Goal: Information Seeking & Learning: Learn about a topic

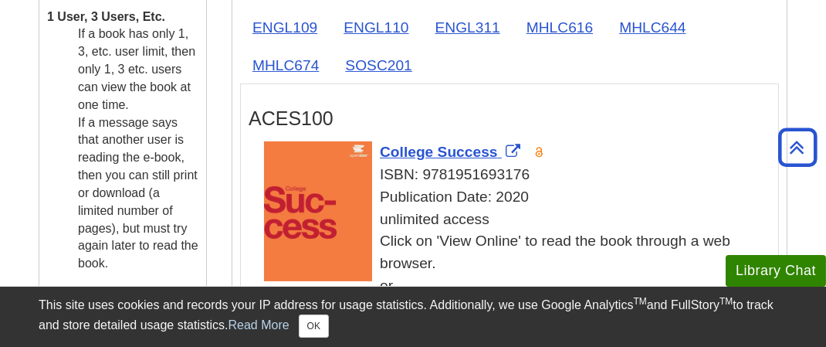
scroll to position [463, 0]
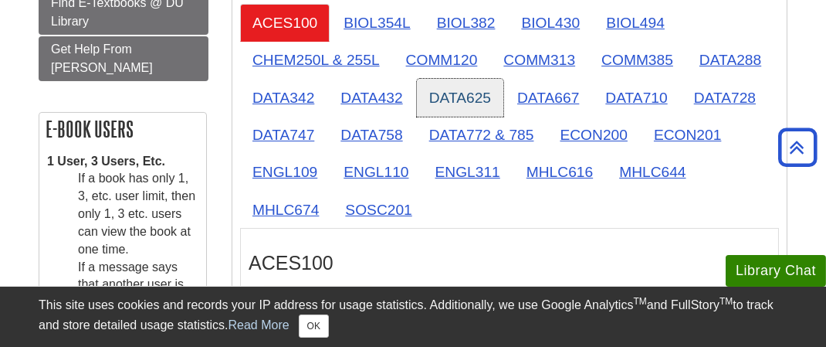
click at [450, 88] on link "DATA625" at bounding box center [460, 98] width 86 height 38
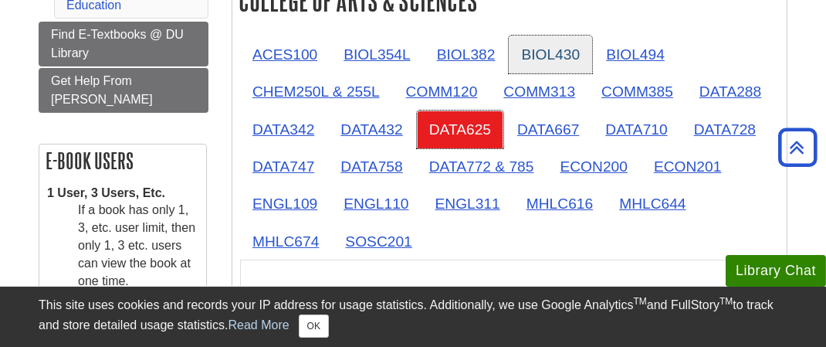
scroll to position [386, 0]
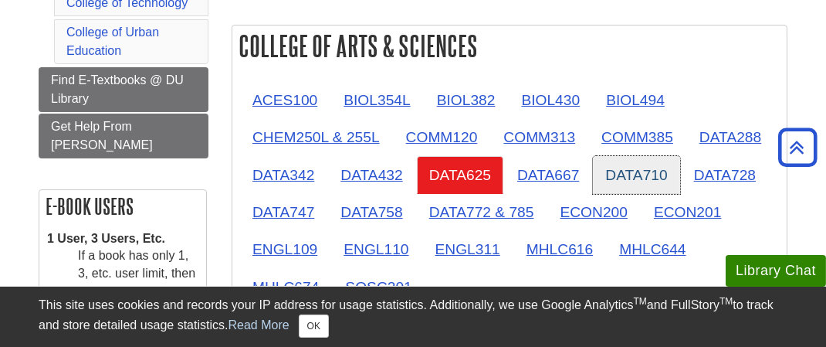
click at [632, 172] on link "DATA710" at bounding box center [636, 175] width 86 height 38
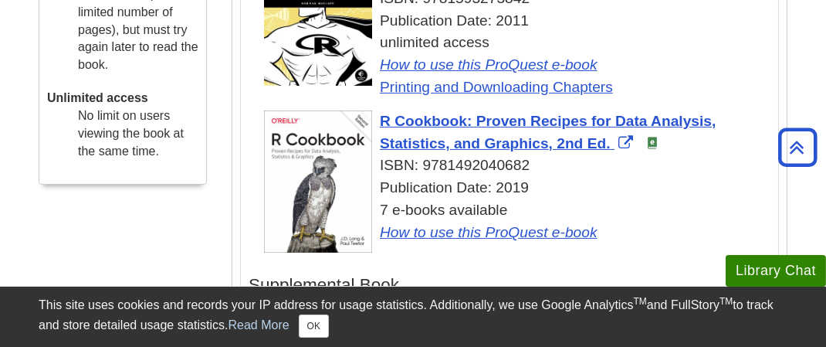
scroll to position [849, 0]
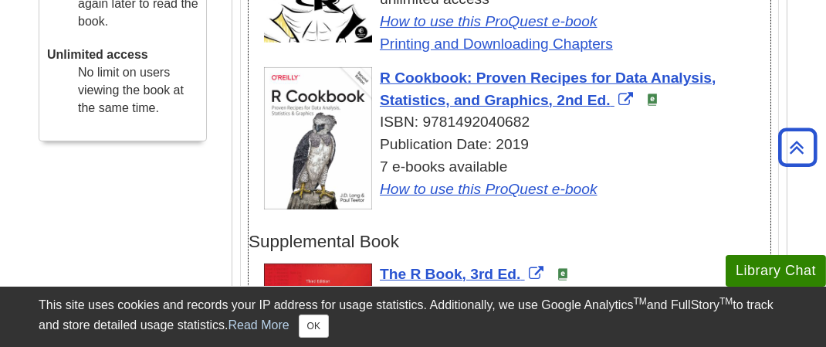
drag, startPoint x: 529, startPoint y: 115, endPoint x: 421, endPoint y: 121, distance: 108.3
click at [421, 121] on div "ISBN: 9781492040682" at bounding box center [517, 122] width 506 height 22
copy div "9781492040682"
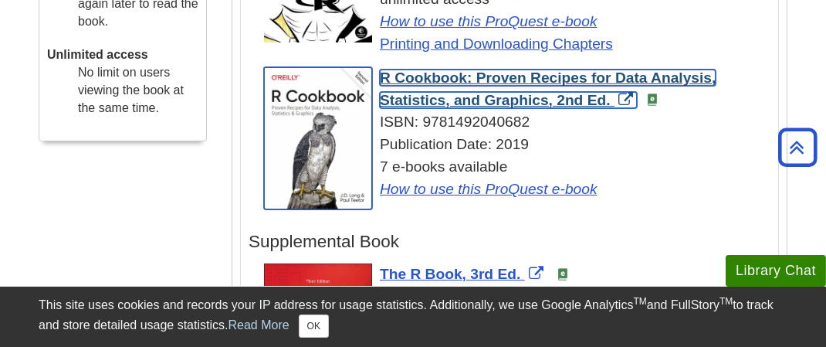
click at [466, 69] on span "R Cookbook: Proven Recipes for Data Analysis, Statistics, and Graphics, 2nd Ed." at bounding box center [548, 88] width 336 height 39
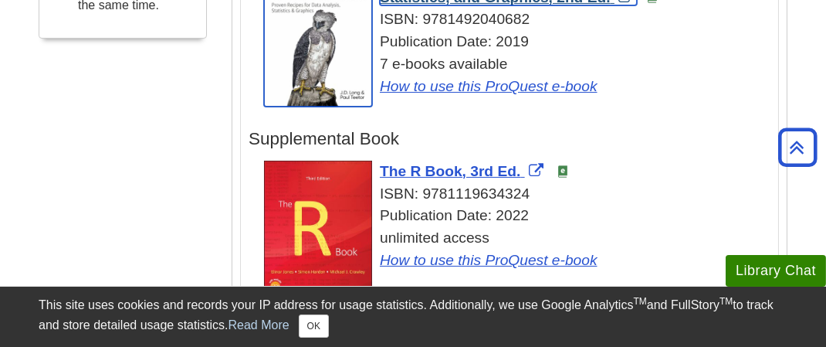
scroll to position [1004, 0]
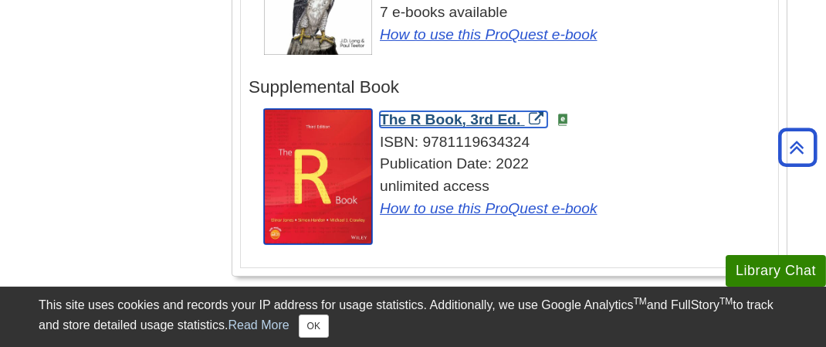
click at [457, 111] on span "The R Book, 3rd Ed." at bounding box center [450, 119] width 141 height 16
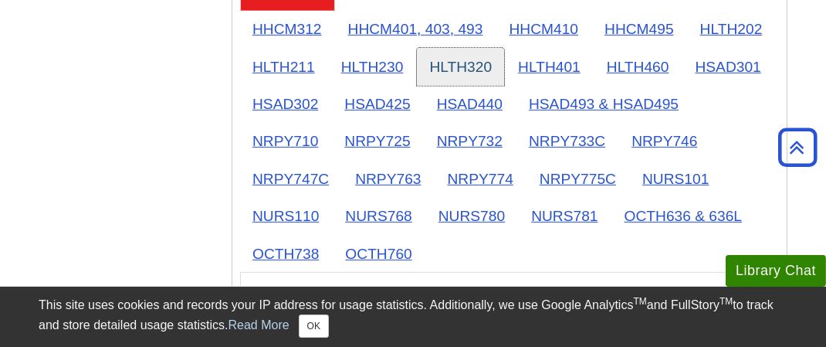
scroll to position [1853, 0]
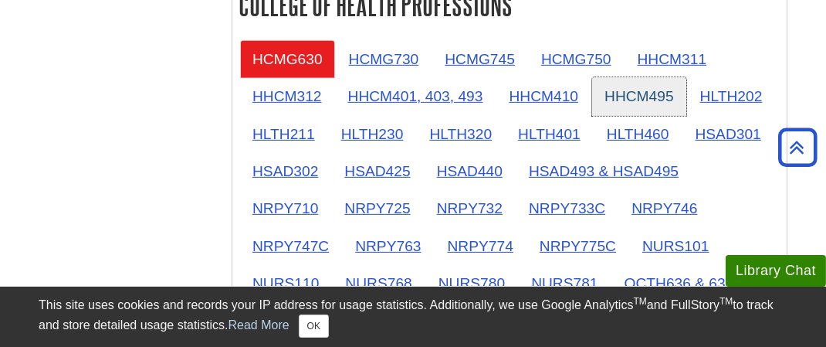
click at [611, 83] on link "HHCM495" at bounding box center [639, 96] width 94 height 38
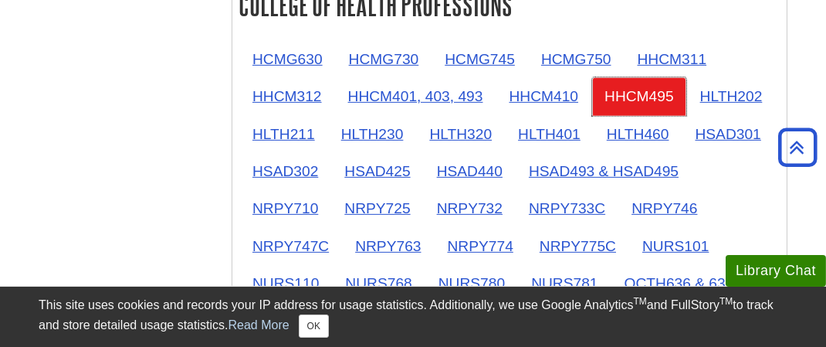
click at [625, 80] on link "HHCM495" at bounding box center [639, 96] width 94 height 38
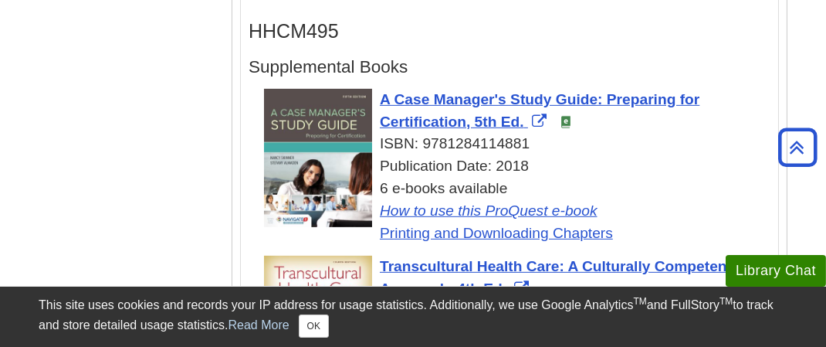
scroll to position [1930, 0]
